Goal: Task Accomplishment & Management: Use online tool/utility

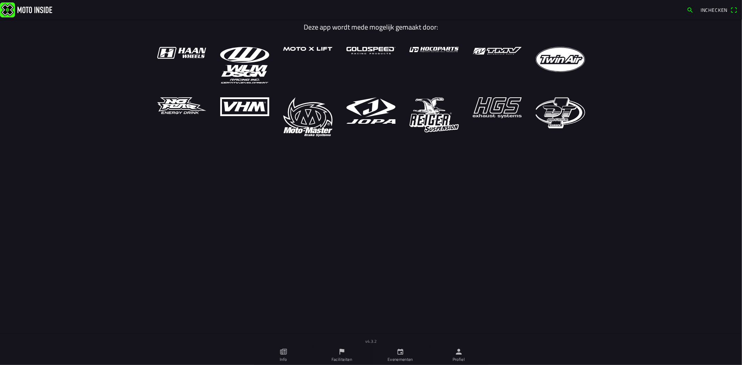
click at [456, 355] on icon "person" at bounding box center [459, 352] width 8 height 8
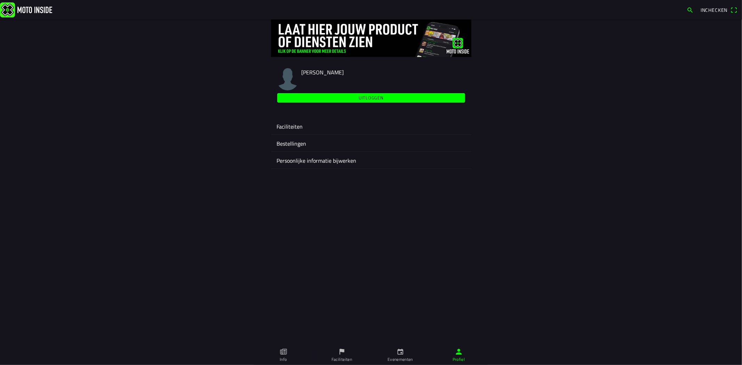
click at [309, 129] on ion-label "Faciliteiten" at bounding box center [371, 127] width 189 height 8
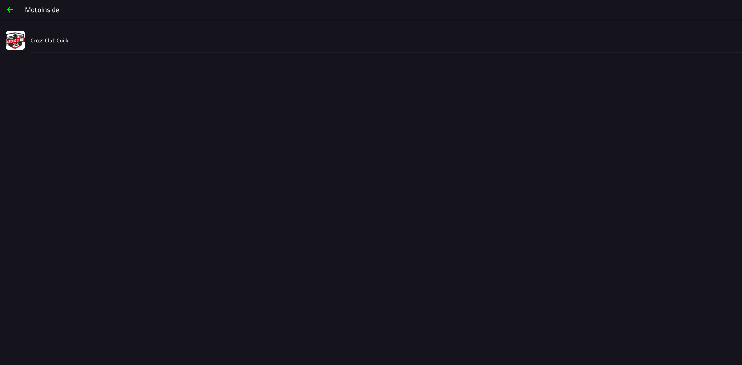
click at [68, 40] on div "Cross Club Cuijk" at bounding box center [384, 40] width 706 height 25
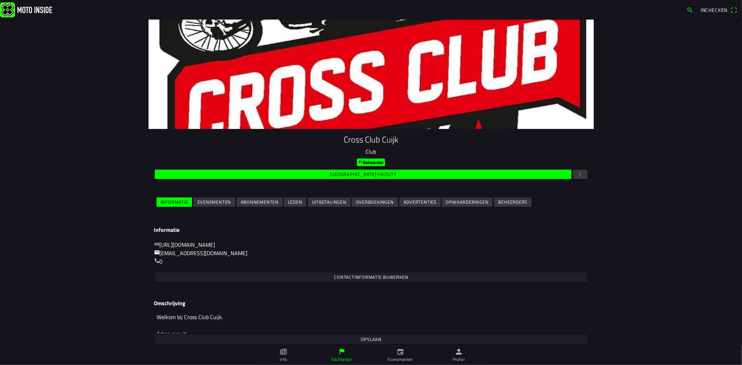
click at [0, 0] on slot "Evenementen" at bounding box center [0, 0] width 0 height 0
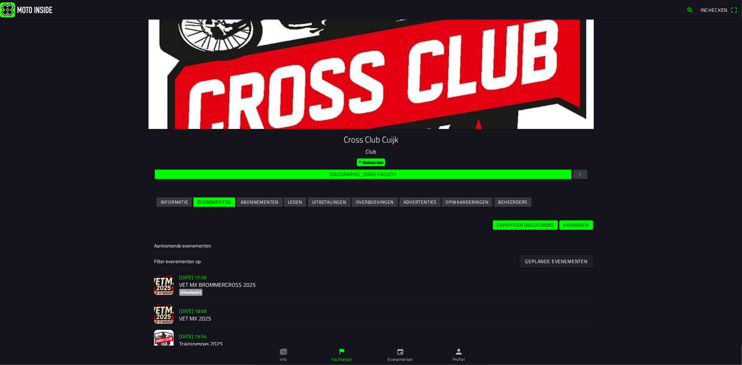
scroll to position [65, 0]
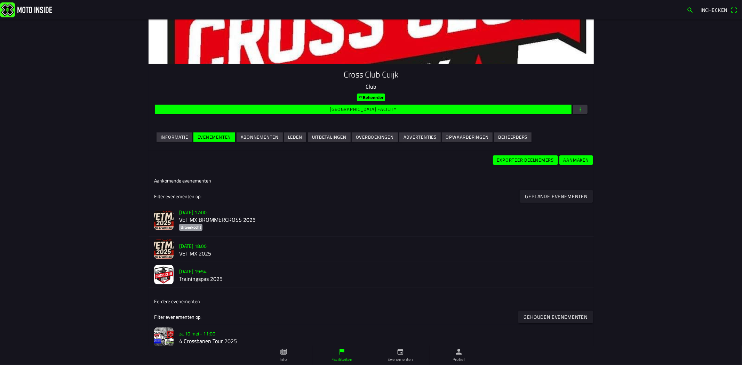
click at [227, 217] on h2 "VET MX BROMMERCROSS 2025" at bounding box center [383, 220] width 409 height 7
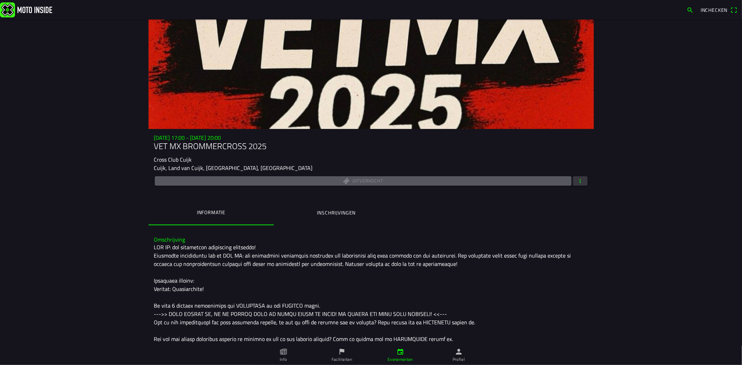
click at [577, 184] on span "button" at bounding box center [580, 180] width 6 height 9
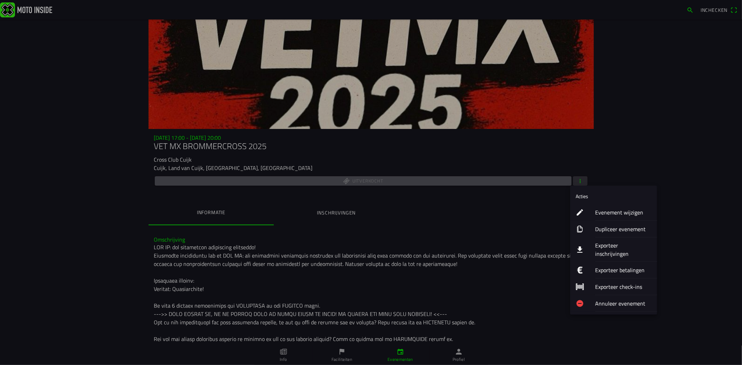
click at [611, 248] on ion-label "Exporteer inschrijvingen" at bounding box center [623, 250] width 56 height 17
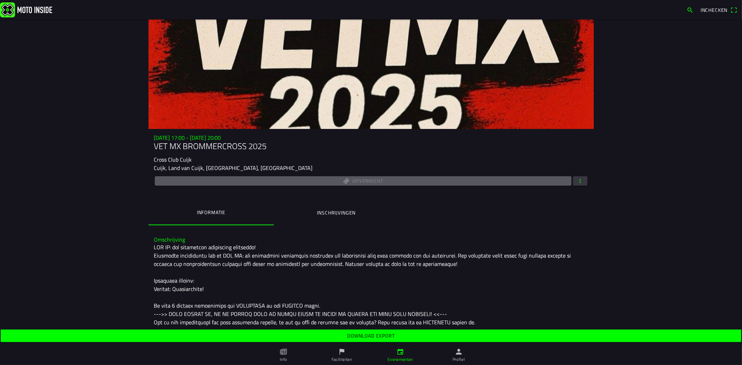
click at [0, 0] on slot "Download export" at bounding box center [0, 0] width 0 height 0
